Goal: Task Accomplishment & Management: Manage account settings

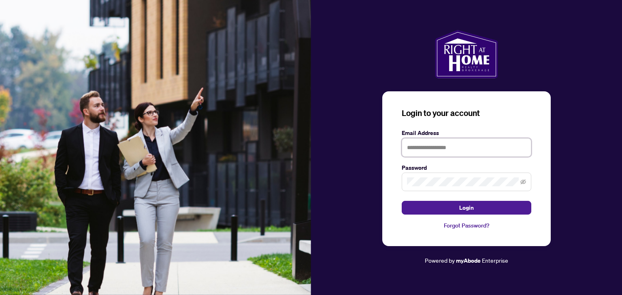
click at [475, 153] on input "text" at bounding box center [467, 147] width 130 height 19
type input "**********"
click at [402, 201] on button "Login" at bounding box center [467, 208] width 130 height 14
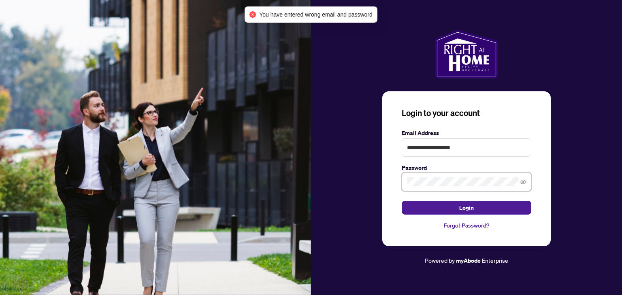
click at [402, 201] on button "Login" at bounding box center [467, 208] width 130 height 14
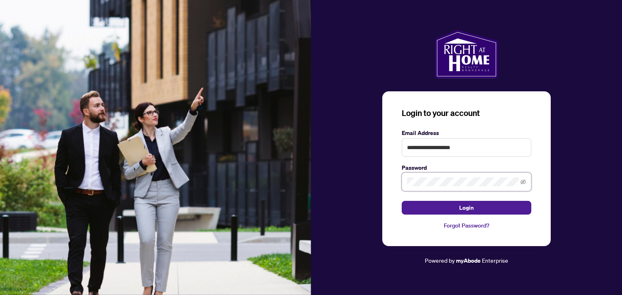
click at [402, 201] on button "Login" at bounding box center [467, 208] width 130 height 14
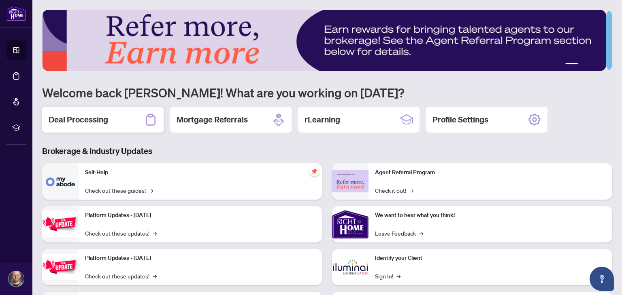
click at [117, 122] on div "Deal Processing" at bounding box center [102, 120] width 121 height 26
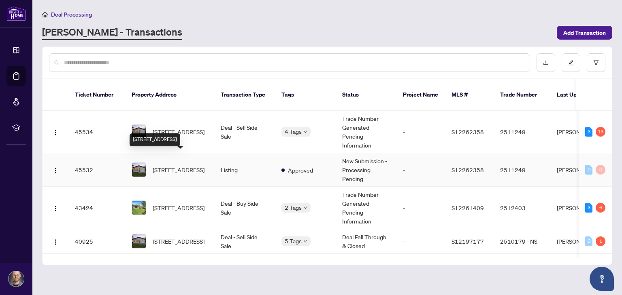
click at [176, 166] on span "[STREET_ADDRESS]" at bounding box center [179, 170] width 52 height 9
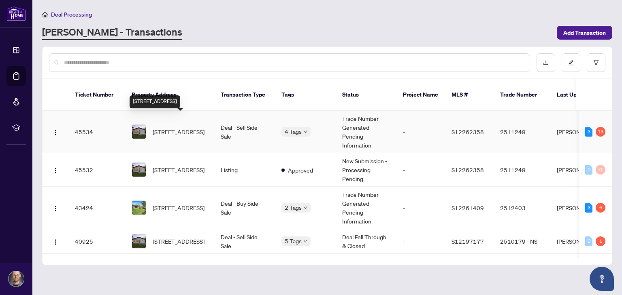
click at [176, 128] on span "[STREET_ADDRESS]" at bounding box center [179, 132] width 52 height 9
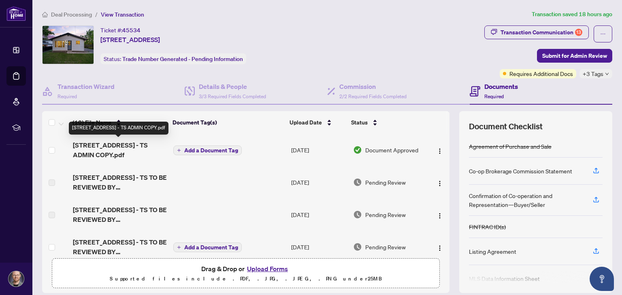
click at [104, 147] on span "[STREET_ADDRESS] - TS ADMIN COPY.pdf" at bounding box center [120, 149] width 94 height 19
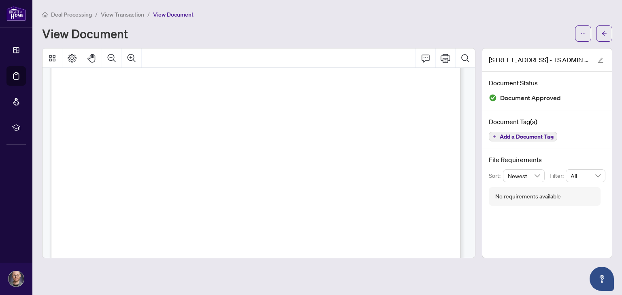
scroll to position [42, 0]
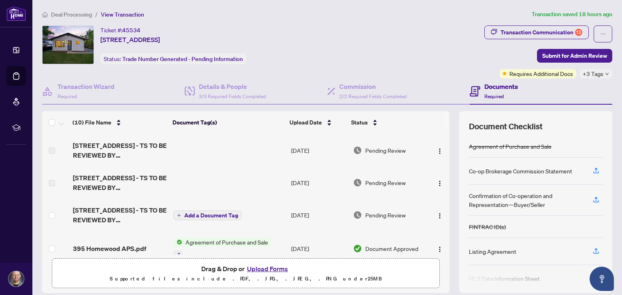
scroll to position [32, 0]
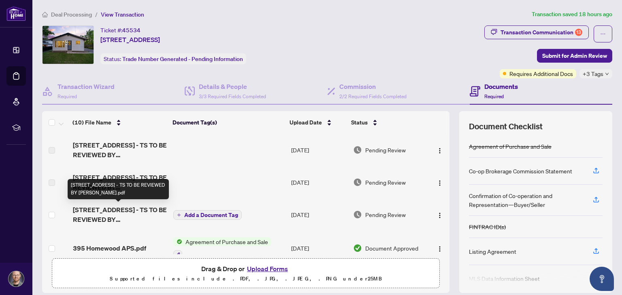
click at [141, 211] on span "[STREET_ADDRESS] - TS TO BE REVIEWED BY [PERSON_NAME].pdf" at bounding box center [120, 214] width 94 height 19
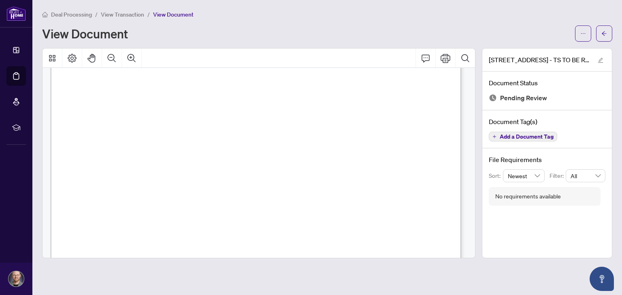
scroll to position [60, 0]
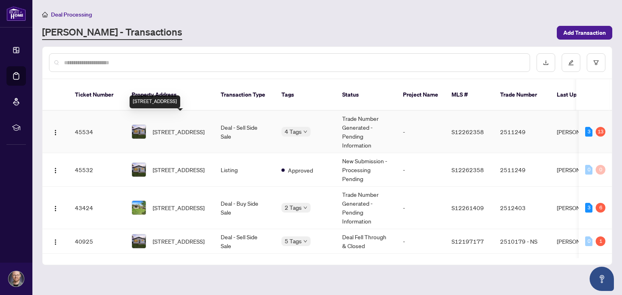
click at [170, 128] on span "[STREET_ADDRESS]" at bounding box center [179, 132] width 52 height 9
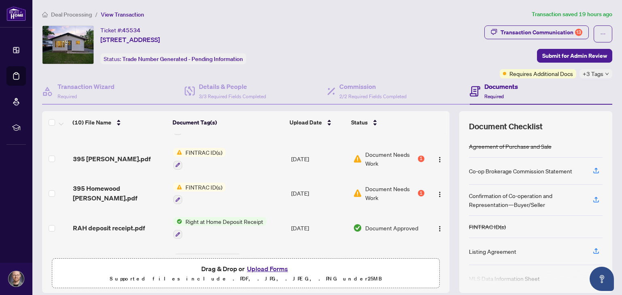
scroll to position [157, 0]
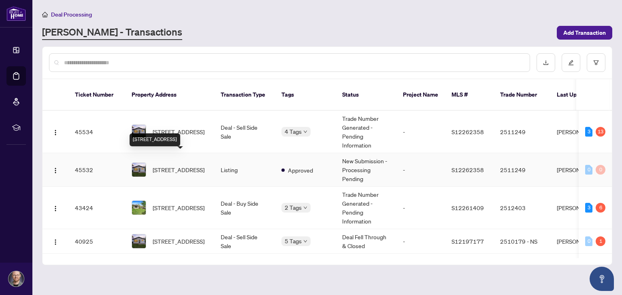
click at [167, 166] on span "[STREET_ADDRESS]" at bounding box center [179, 170] width 52 height 9
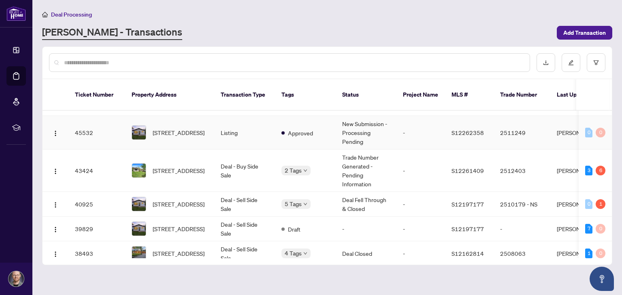
scroll to position [39, 0]
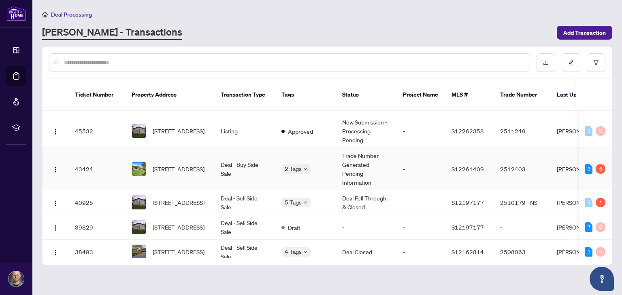
click at [159, 149] on td "[STREET_ADDRESS]" at bounding box center [169, 169] width 89 height 43
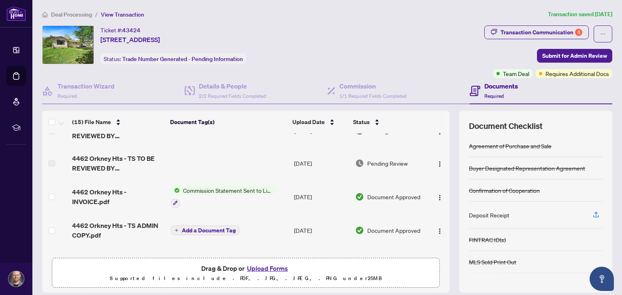
scroll to position [85, 0]
click at [114, 224] on span "4462 Orkney Hts - TS ADMIN COPY.pdf" at bounding box center [118, 231] width 92 height 19
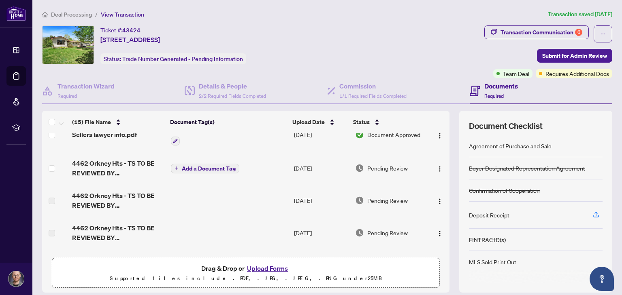
scroll to position [15, 0]
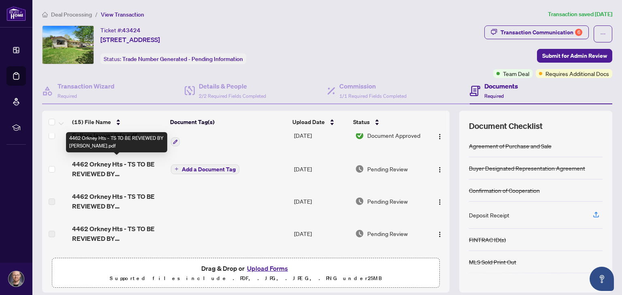
click at [128, 164] on span "4462 Orkney Hts - TS TO BE REVIEWED BY [PERSON_NAME].pdf" at bounding box center [118, 168] width 92 height 19
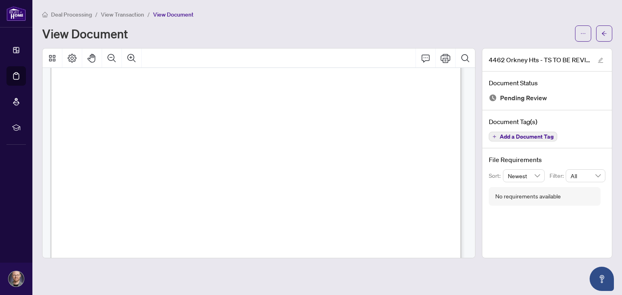
scroll to position [285, 0]
click at [53, 56] on icon "Thumbnails" at bounding box center [52, 58] width 6 height 6
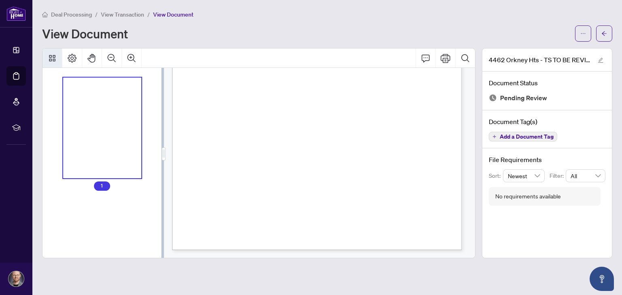
click at [53, 56] on icon "Thumbnails" at bounding box center [52, 58] width 6 height 6
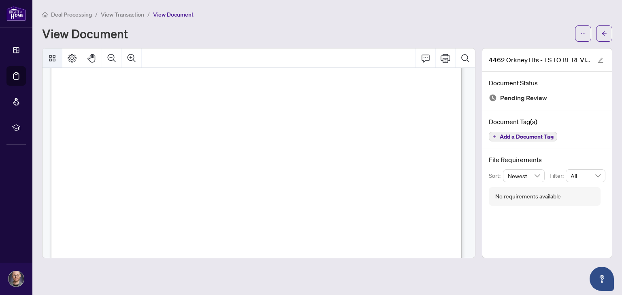
click at [50, 54] on icon "Thumbnails" at bounding box center [52, 58] width 10 height 10
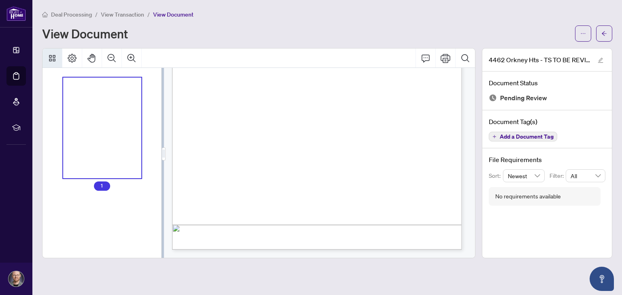
scroll to position [200, 0]
click at [580, 31] on button "button" at bounding box center [583, 34] width 16 height 16
click at [526, 53] on span "Download" at bounding box center [554, 51] width 62 height 9
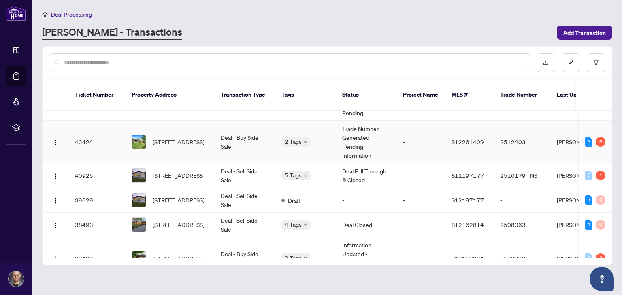
scroll to position [89, 0]
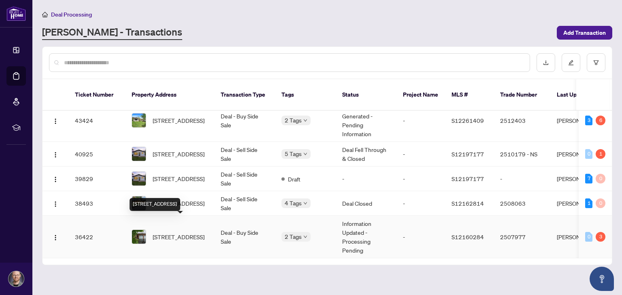
click at [168, 233] on span "[STREET_ADDRESS]" at bounding box center [179, 237] width 52 height 9
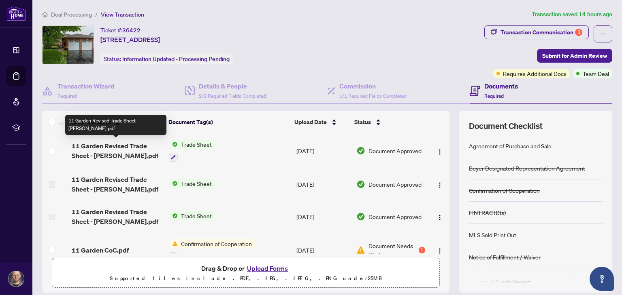
click at [118, 145] on span "11 Garden Revised Trade Sheet - [PERSON_NAME].pdf" at bounding box center [117, 150] width 91 height 19
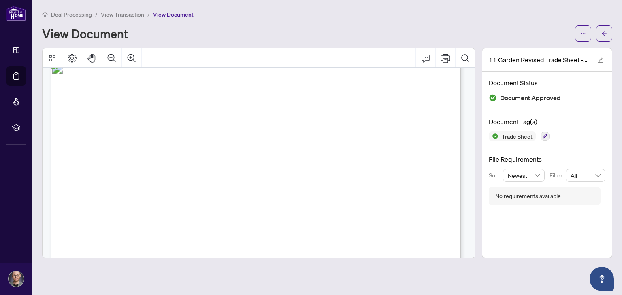
scroll to position [14, 0]
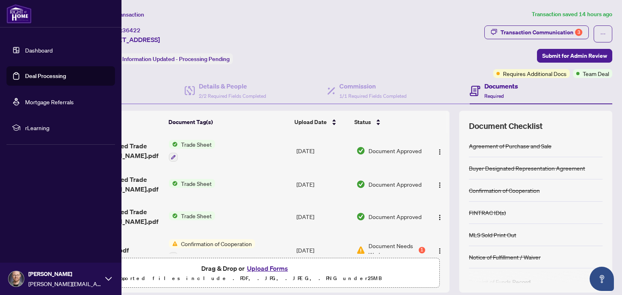
click at [31, 51] on link "Dashboard" at bounding box center [39, 50] width 28 height 7
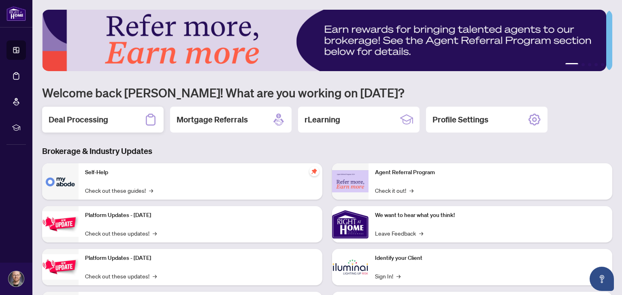
click at [77, 119] on h2 "Deal Processing" at bounding box center [79, 119] width 60 height 11
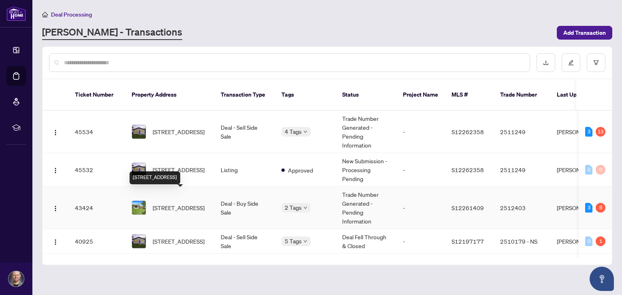
click at [172, 204] on span "[STREET_ADDRESS]" at bounding box center [179, 208] width 52 height 9
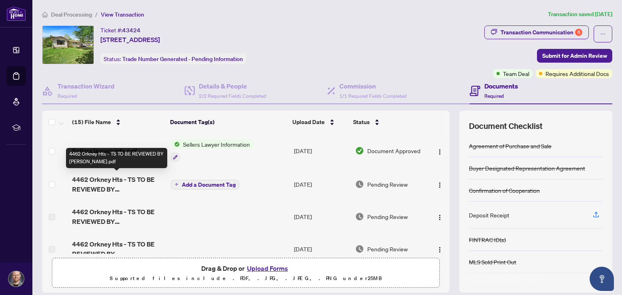
click at [118, 179] on span "4462 Orkney Hts - TS TO BE REVIEWED BY [PERSON_NAME].pdf" at bounding box center [118, 184] width 92 height 19
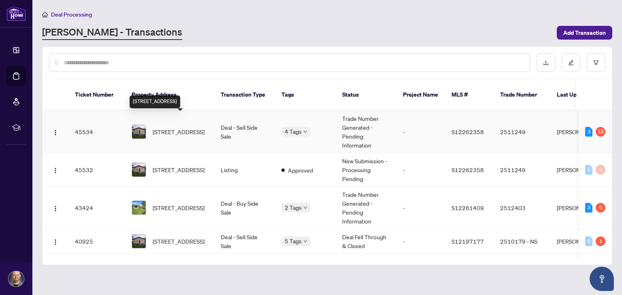
click at [168, 128] on span "[STREET_ADDRESS]" at bounding box center [179, 132] width 52 height 9
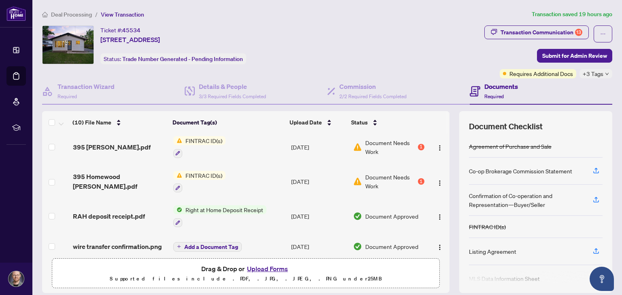
scroll to position [167, 0]
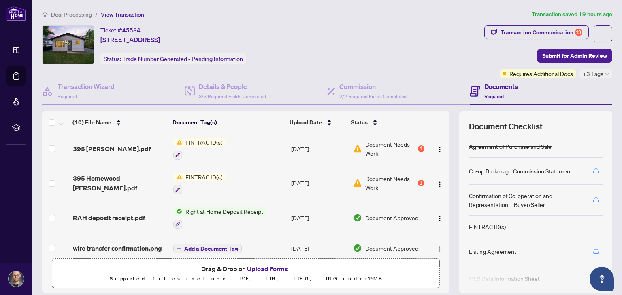
click at [182, 139] on span "FINTRAC ID(s)" at bounding box center [203, 142] width 43 height 9
click at [114, 148] on span "395 [PERSON_NAME].pdf" at bounding box center [112, 149] width 78 height 10
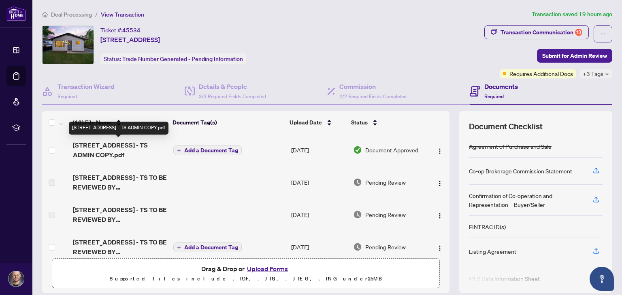
click at [105, 149] on span "[STREET_ADDRESS] - TS ADMIN COPY.pdf" at bounding box center [120, 149] width 94 height 19
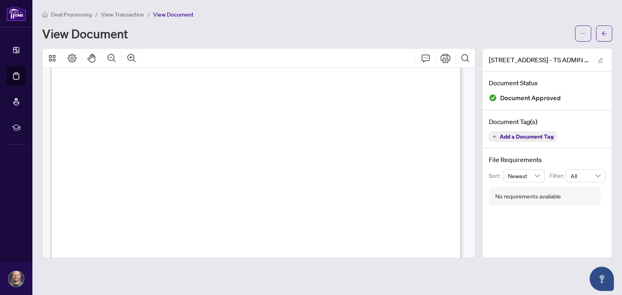
scroll to position [81, 0]
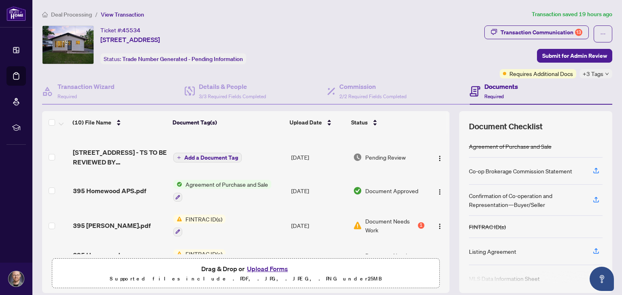
scroll to position [89, 0]
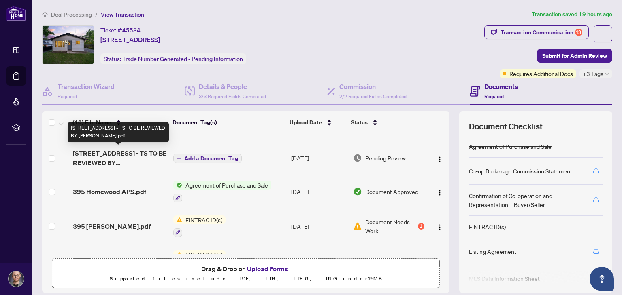
click at [113, 149] on span "[STREET_ADDRESS] - TS TO BE REVIEWED BY [PERSON_NAME].pdf" at bounding box center [120, 158] width 94 height 19
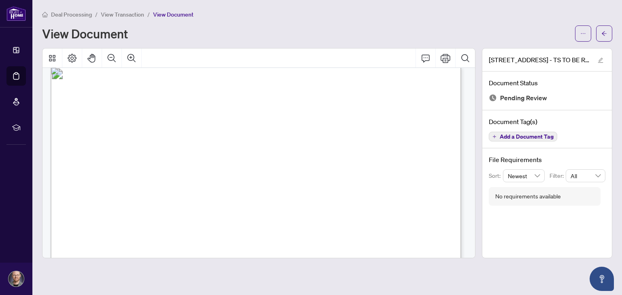
scroll to position [9, 0]
click at [260, 159] on span "ON, [GEOGRAPHIC_DATA]" at bounding box center [274, 159] width 53 height 4
